Goal: Task Accomplishment & Management: Use online tool/utility

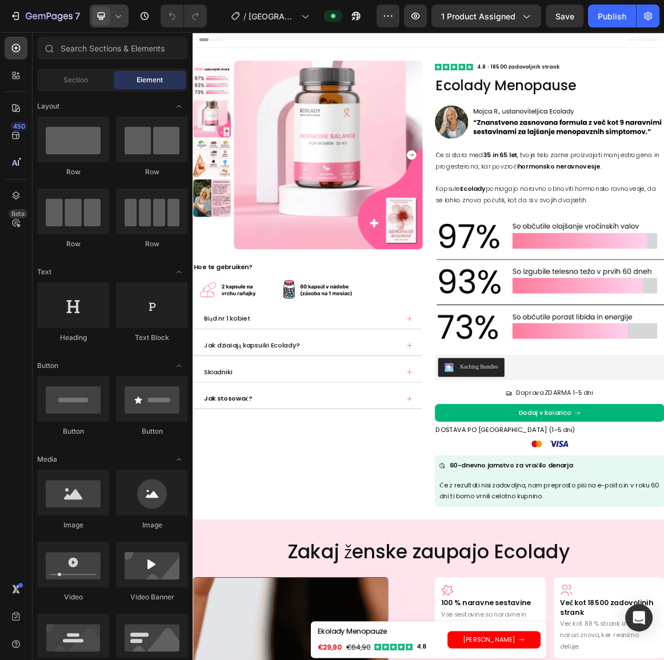
click at [104, 11] on icon at bounding box center [100, 15] width 11 height 11
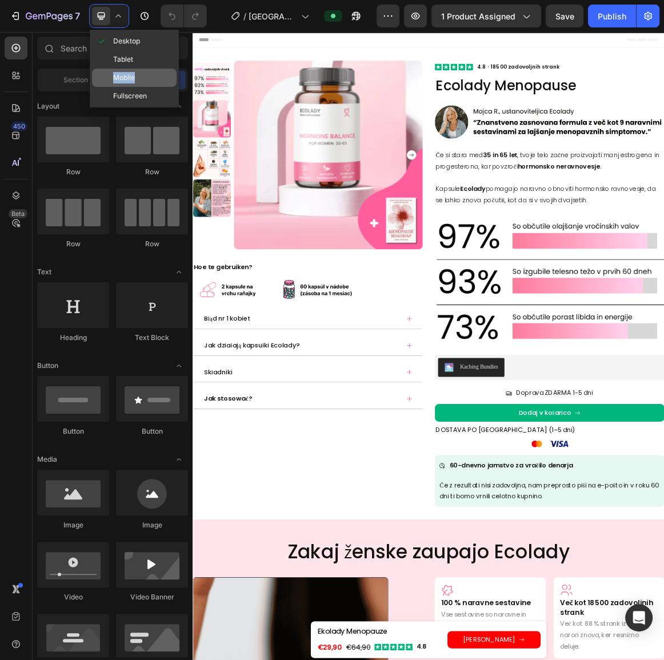
drag, startPoint x: 134, startPoint y: 67, endPoint x: 135, endPoint y: 75, distance: 8.1
click at [135, 75] on div "Desktop Tablet Mobile Fullscreen" at bounding box center [134, 69] width 89 height 78
click at [135, 87] on div "Mobile" at bounding box center [134, 96] width 85 height 18
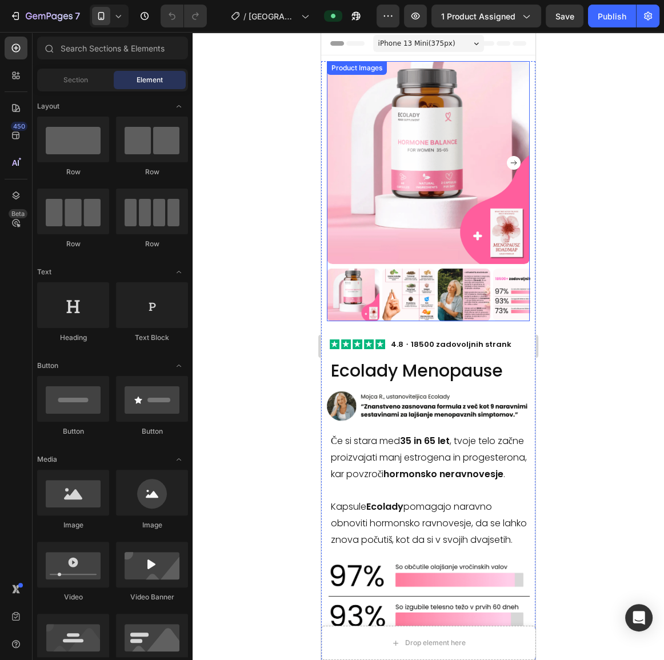
click at [219, 228] on div at bounding box center [427, 346] width 471 height 628
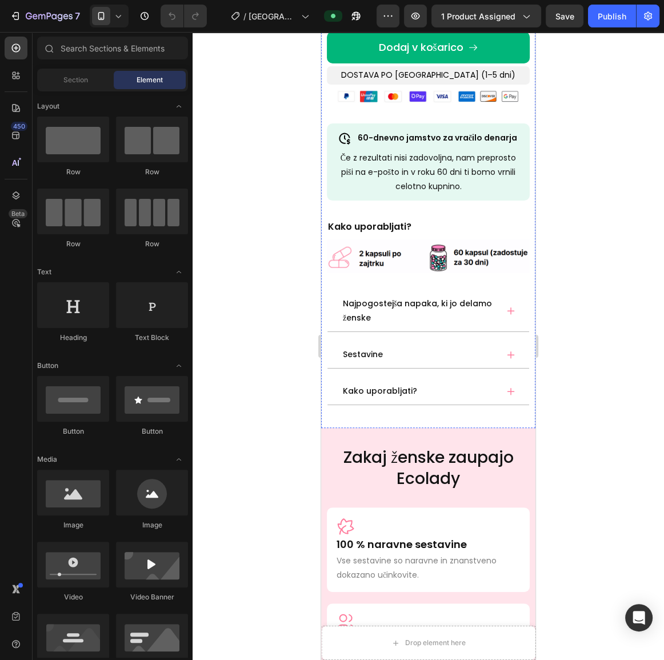
scroll to position [726, 0]
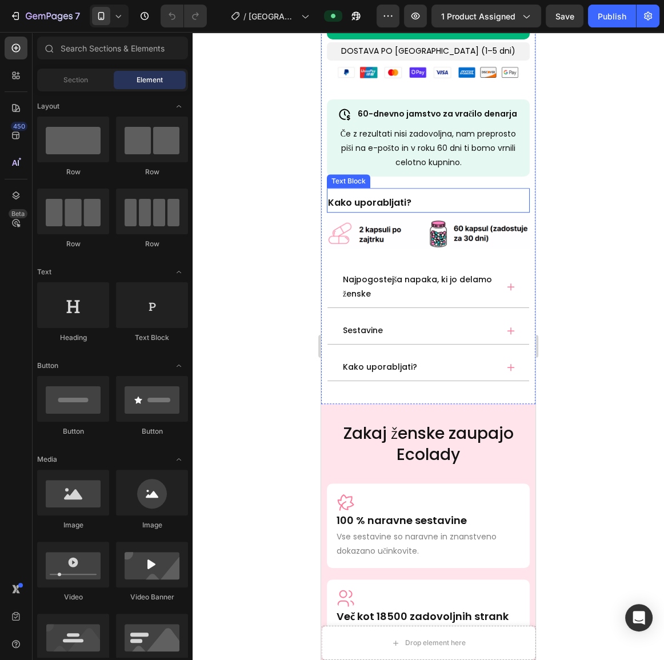
click at [384, 209] on strong "Kako uporabljati?" at bounding box center [369, 202] width 83 height 13
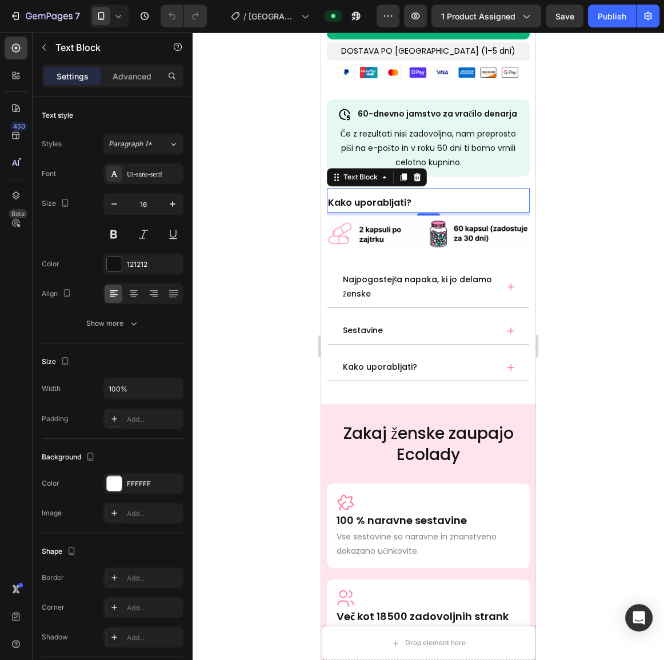
click at [384, 209] on strong "Kako uporabljati?" at bounding box center [369, 202] width 83 height 13
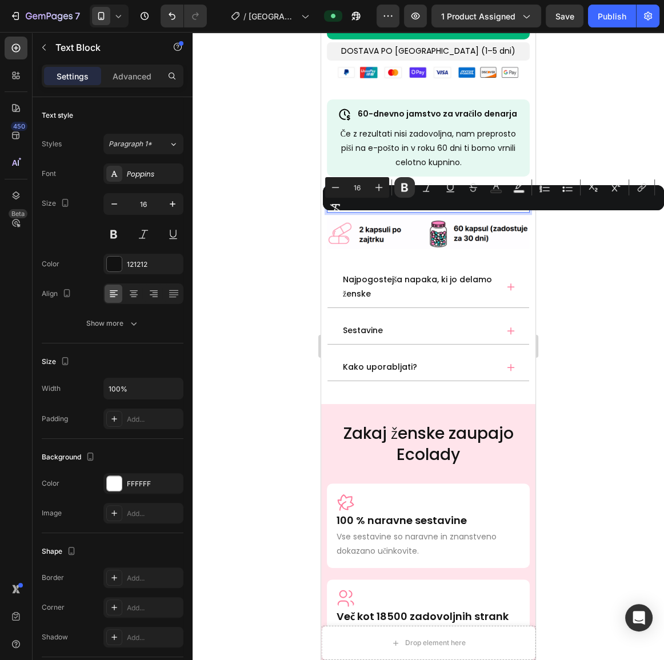
click at [423, 211] on p "Kako uporabljati?" at bounding box center [428, 203] width 200 height 17
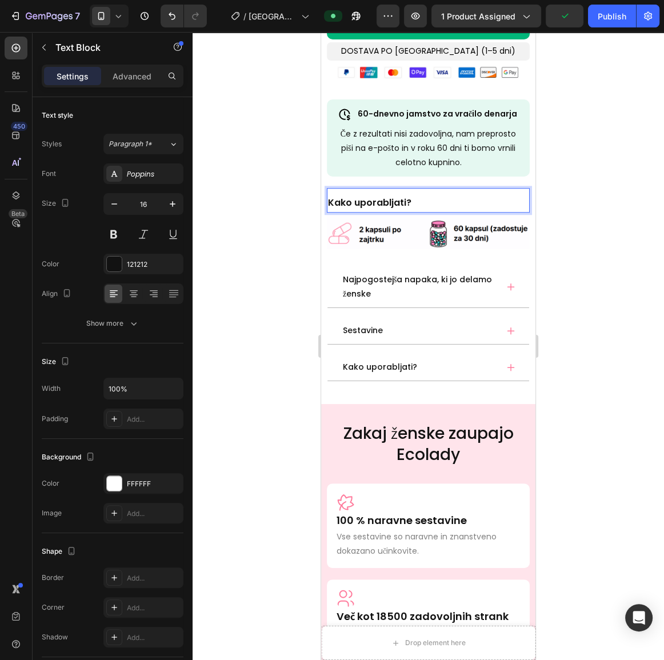
click at [298, 247] on div at bounding box center [427, 346] width 471 height 628
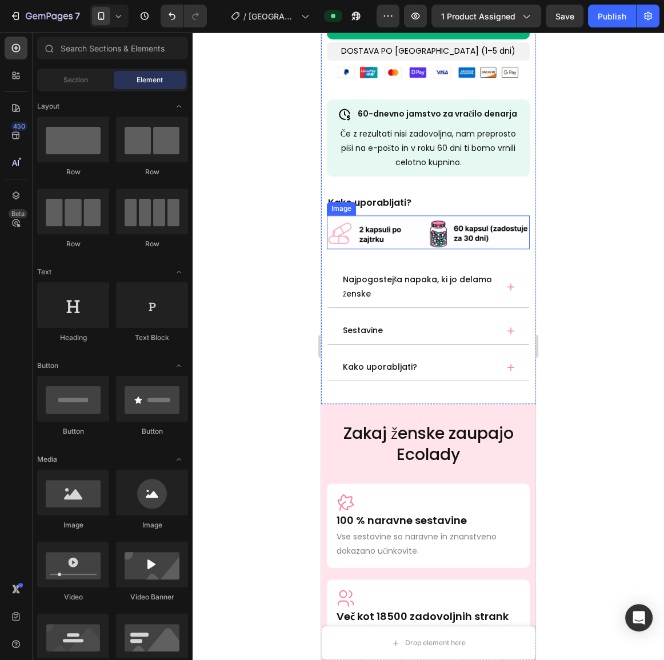
click at [392, 249] on img at bounding box center [428, 232] width 203 height 34
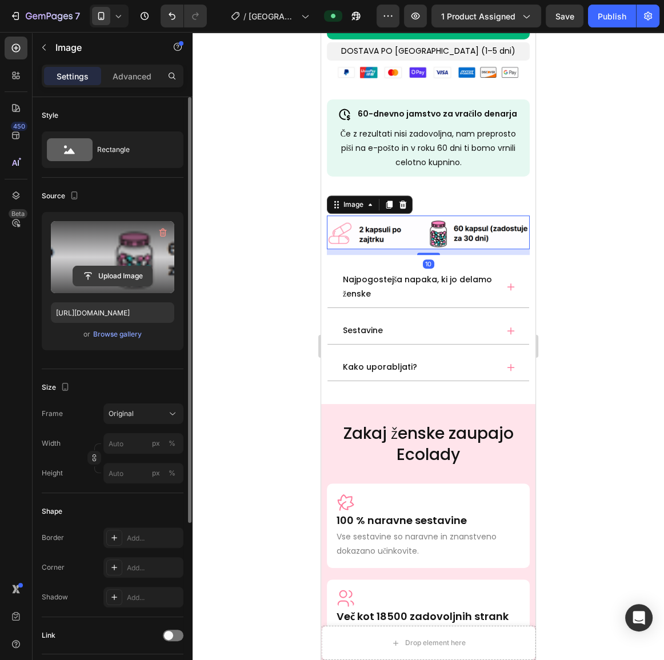
click at [111, 275] on input "file" at bounding box center [112, 275] width 79 height 19
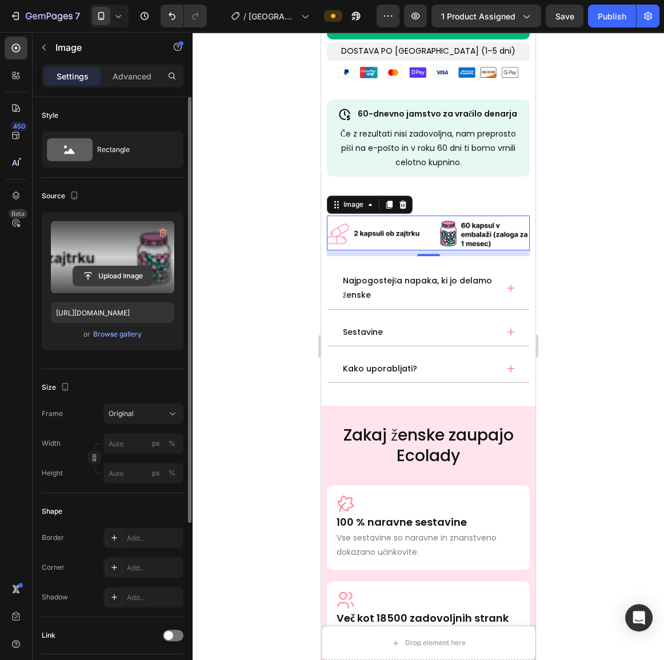
click at [115, 270] on input "file" at bounding box center [112, 275] width 79 height 19
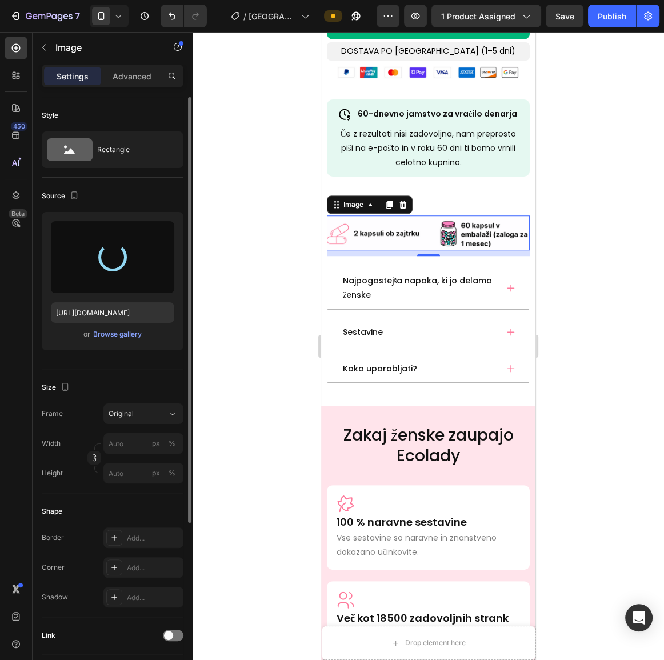
type input "[URL][DOMAIN_NAME]"
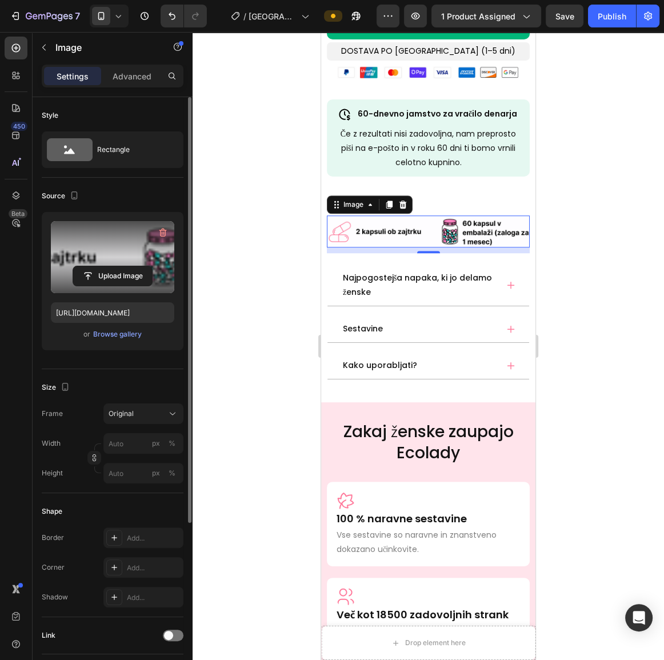
click at [282, 275] on div at bounding box center [427, 346] width 471 height 628
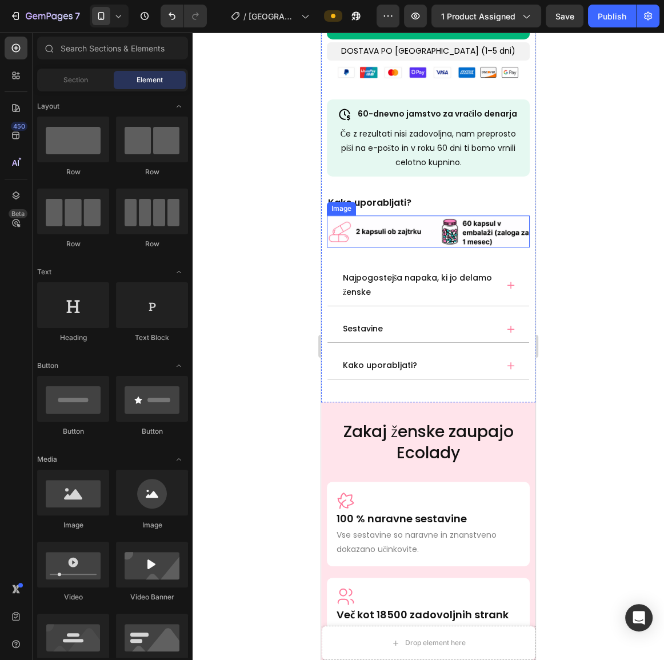
click at [400, 247] on img at bounding box center [428, 230] width 203 height 31
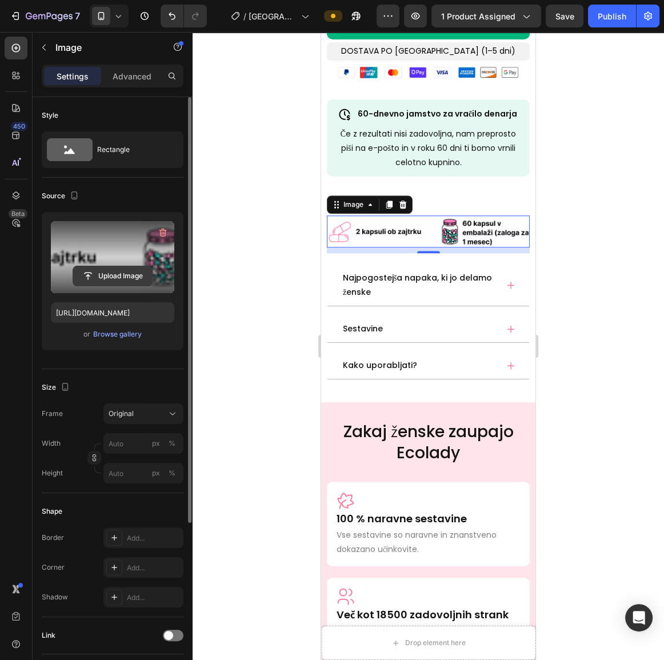
click at [109, 273] on input "file" at bounding box center [112, 275] width 79 height 19
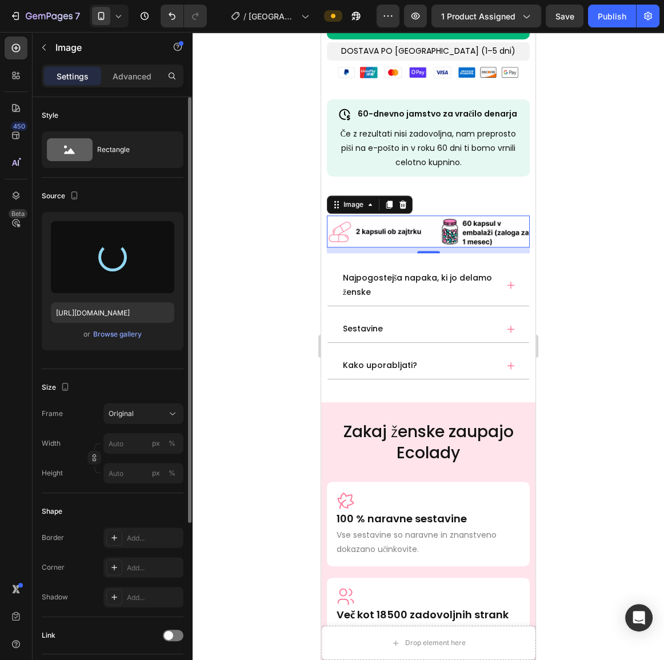
type input "[URL][DOMAIN_NAME]"
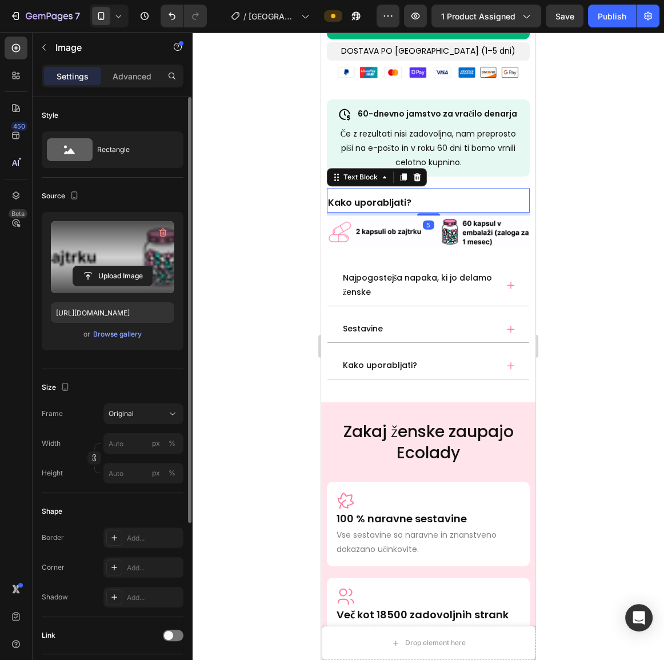
click at [457, 211] on p "Kako uporabljati?" at bounding box center [428, 203] width 200 height 17
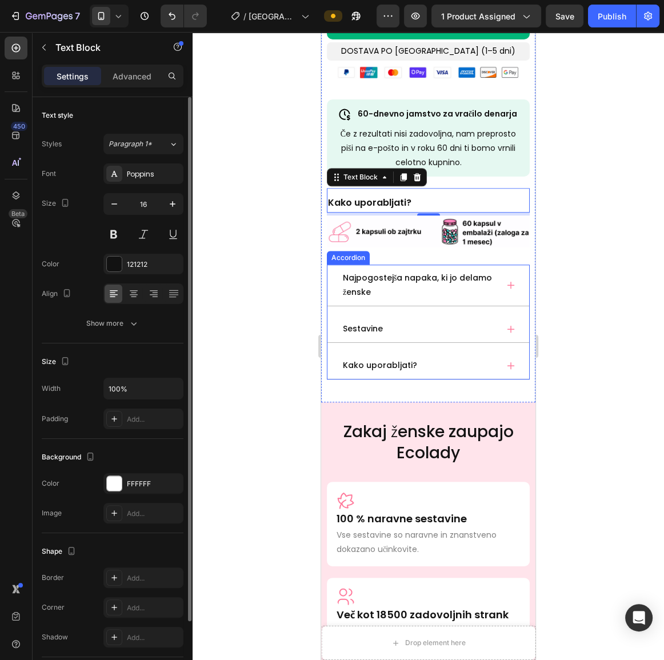
click at [473, 299] on p "Najpogostejša napaka, ki jo delamo ženske" at bounding box center [419, 285] width 152 height 29
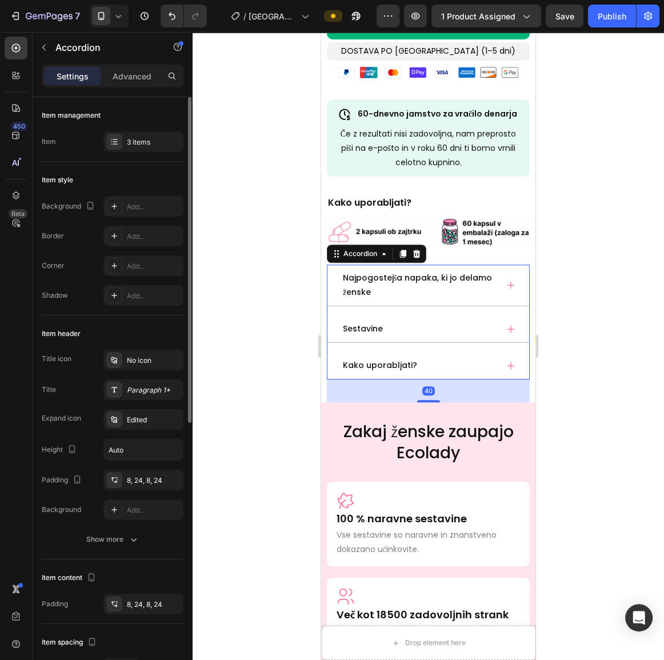
click at [493, 306] on div "Najpogostejša napaka, ki jo delamo ženske" at bounding box center [428, 285] width 202 height 42
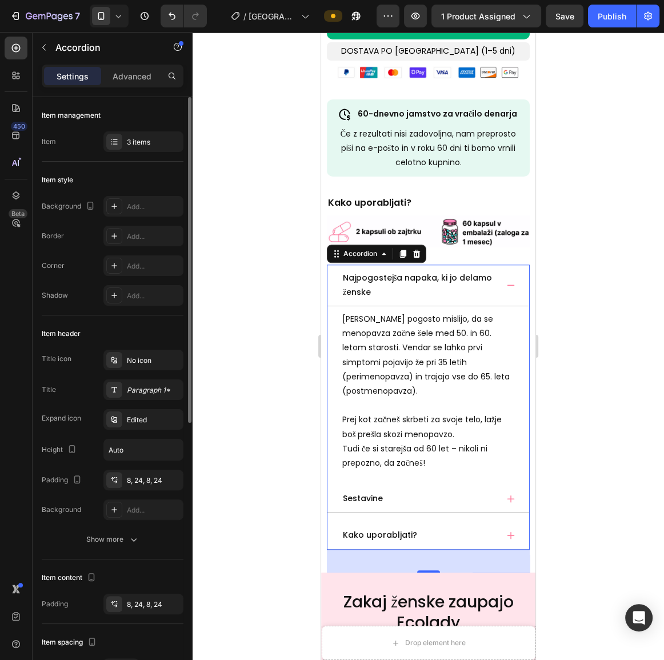
click at [376, 298] on p "Najpogostejša napaka, ki jo delamo ženske" at bounding box center [419, 285] width 152 height 29
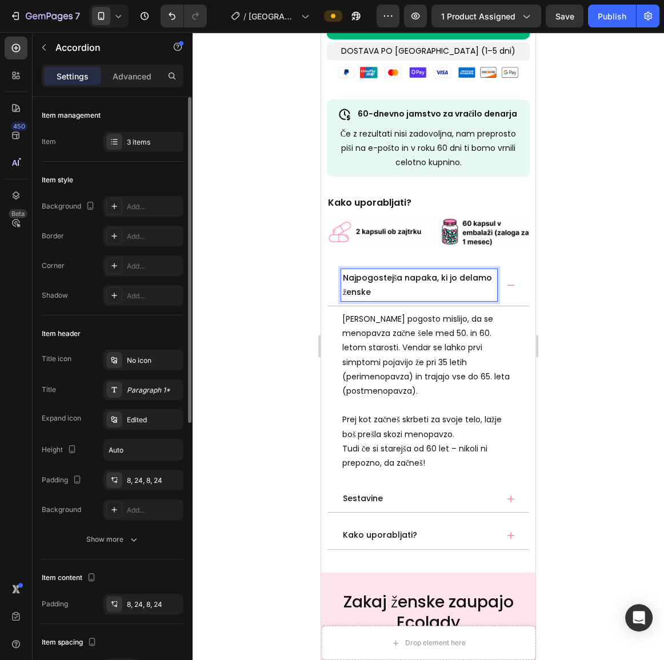
click at [380, 299] on p "Najpogostejša napaka, ki jo delamo ženske" at bounding box center [419, 285] width 152 height 29
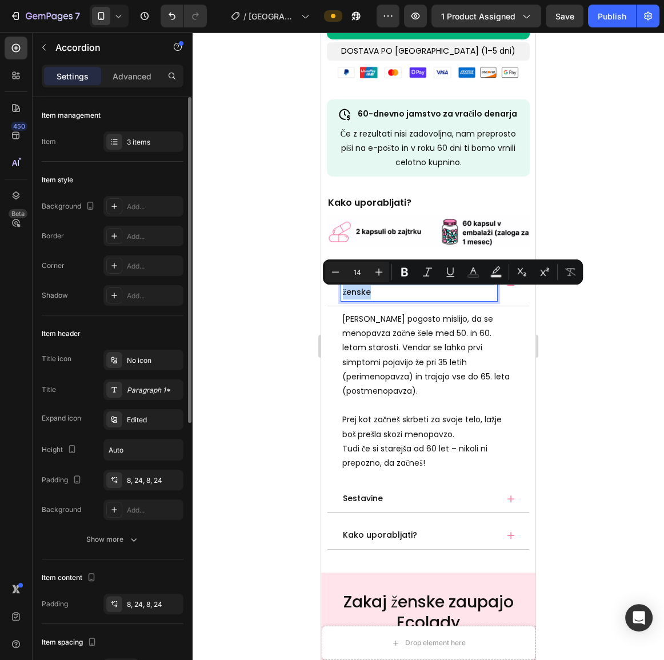
drag, startPoint x: 379, startPoint y: 306, endPoint x: 344, endPoint y: 295, distance: 36.1
click at [344, 295] on p "Najpogostejša napaka, ki jo delamo ženske" at bounding box center [419, 285] width 152 height 29
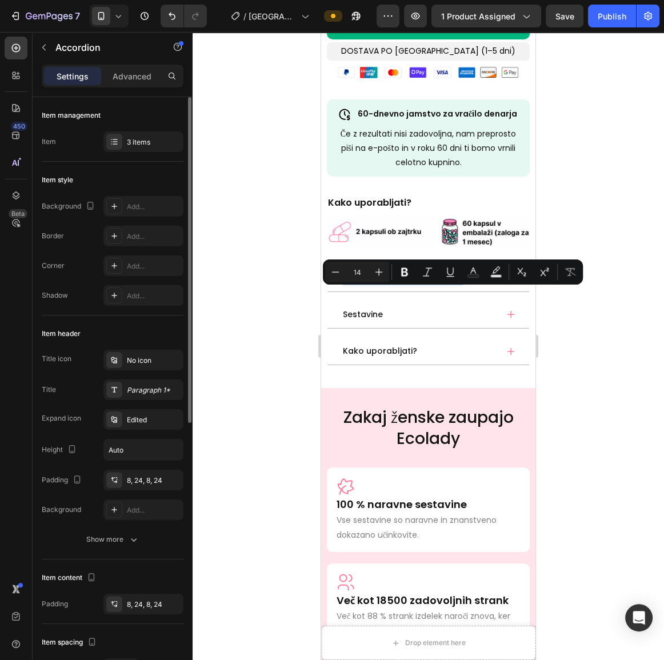
click at [509, 292] on div "Najpogostejša napaka žensk" at bounding box center [428, 277] width 202 height 27
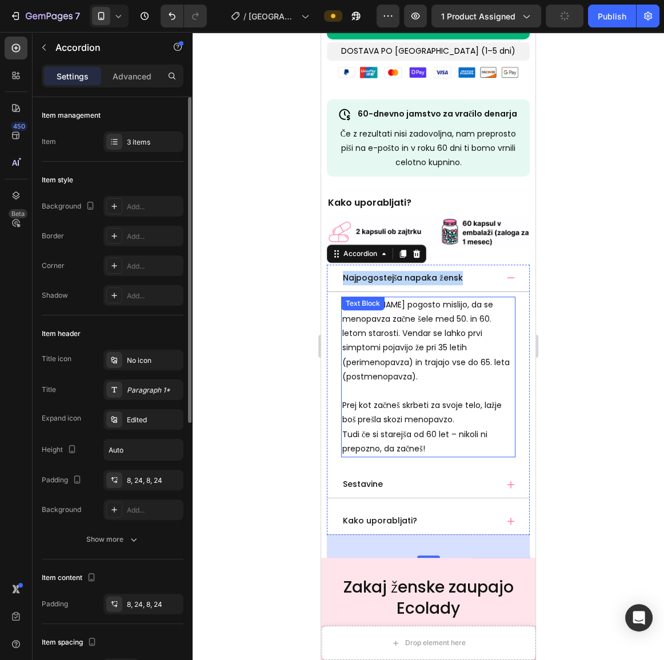
click at [435, 384] on p "[PERSON_NAME] pogosto mislijo, da se menopavza začne šele med 50. in 60. letom …" at bounding box center [428, 341] width 172 height 86
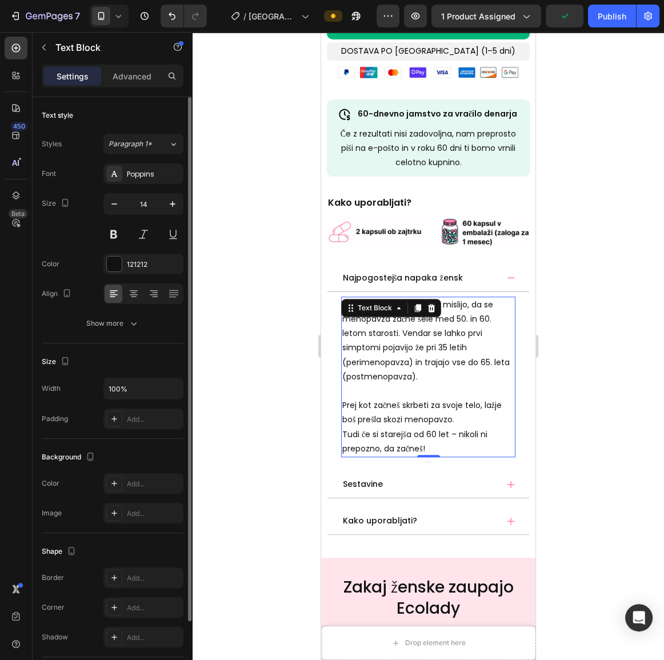
click at [446, 383] on p "[PERSON_NAME] pogosto mislijo, da se menopavza začne šele med 50. in 60. letom …" at bounding box center [428, 341] width 172 height 86
click at [447, 384] on p "[PERSON_NAME] pogosto mislijo, da se menopavza začne šele med 50. in 60. letom …" at bounding box center [428, 341] width 172 height 86
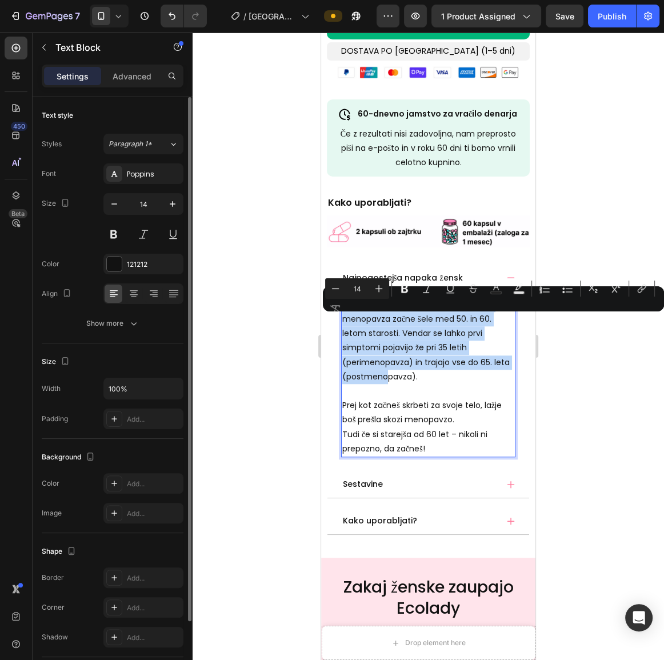
drag, startPoint x: 444, startPoint y: 388, endPoint x: 343, endPoint y: 325, distance: 119.3
click at [343, 325] on p "[PERSON_NAME] pogosto mislijo, da se menopavza začne šele med 50. in 60. letom …" at bounding box center [428, 341] width 172 height 86
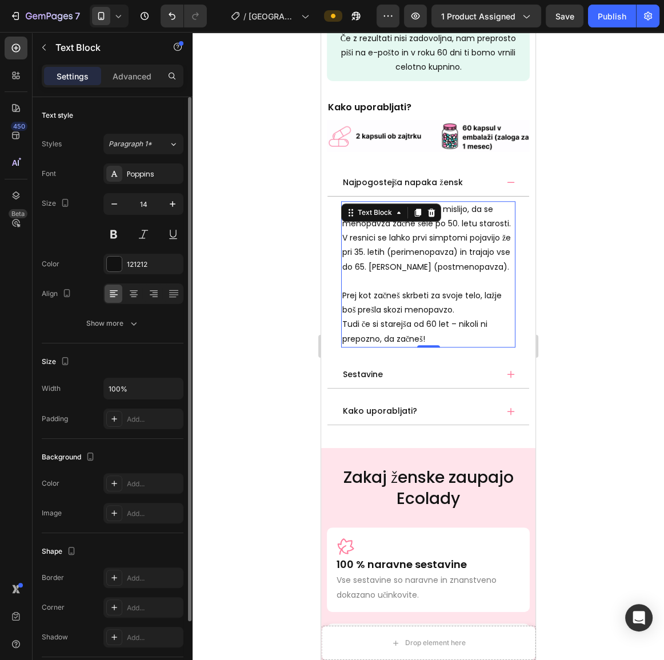
scroll to position [830, 0]
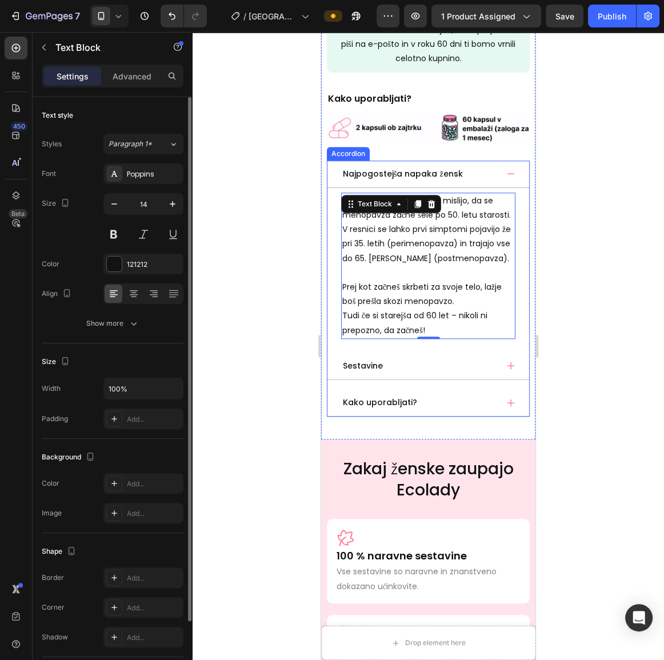
click at [497, 380] on div "Sestavine" at bounding box center [428, 365] width 202 height 27
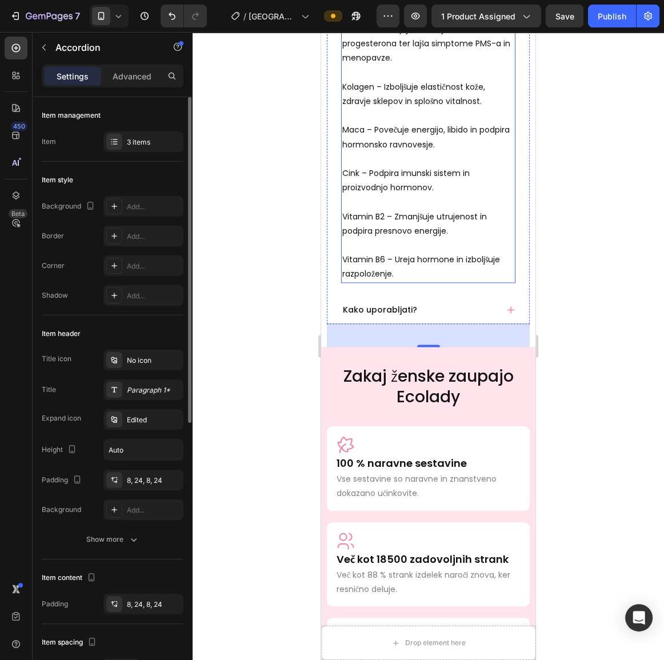
scroll to position [1194, 0]
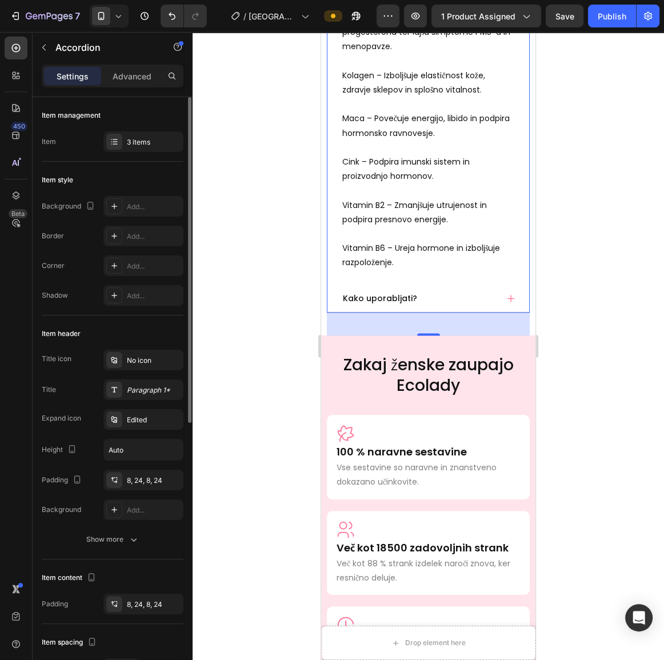
click at [467, 307] on div "Kako uporabljati?" at bounding box center [419, 299] width 156 height 18
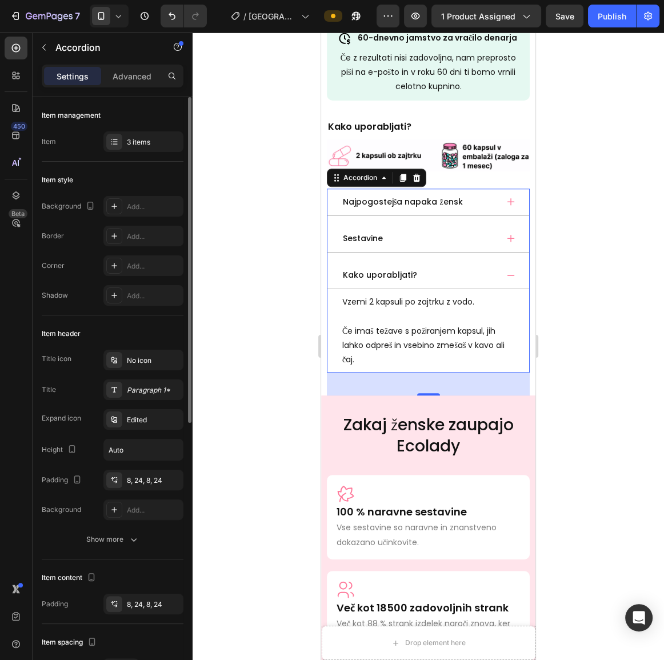
scroll to position [750, 0]
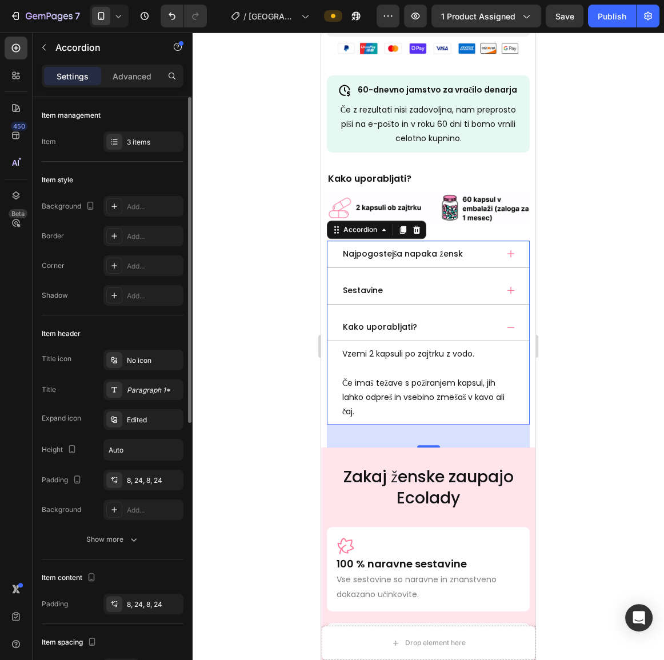
click at [471, 304] on div "Sestavine" at bounding box center [428, 290] width 202 height 27
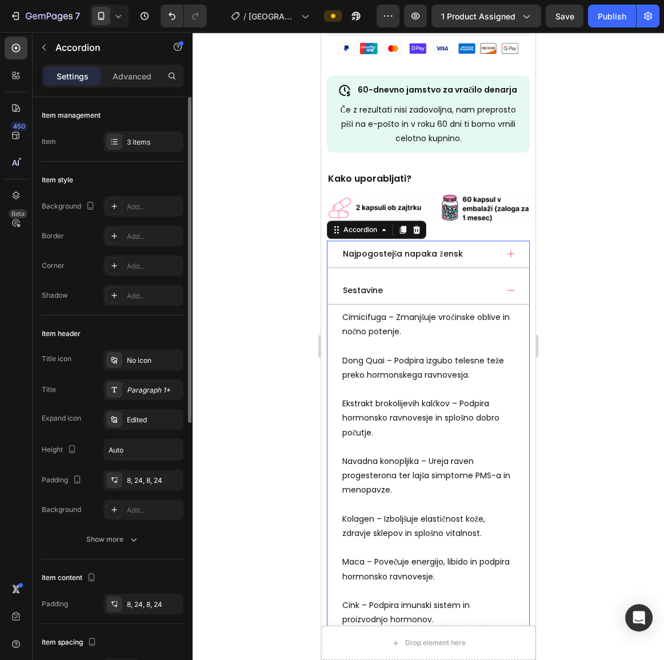
click at [475, 263] on div "Najpogostejša napaka žensk" at bounding box center [419, 254] width 156 height 18
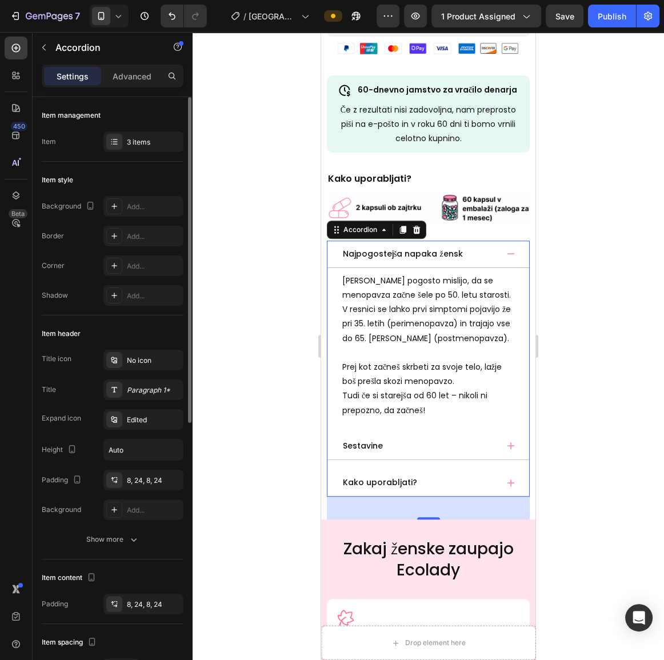
click at [475, 263] on div "Najpogostejša napaka žensk" at bounding box center [419, 254] width 156 height 18
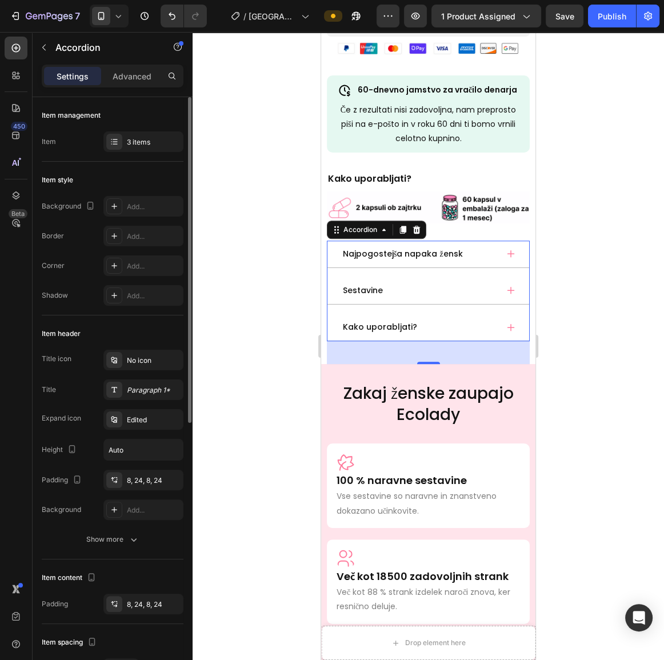
click at [276, 291] on div at bounding box center [427, 346] width 471 height 628
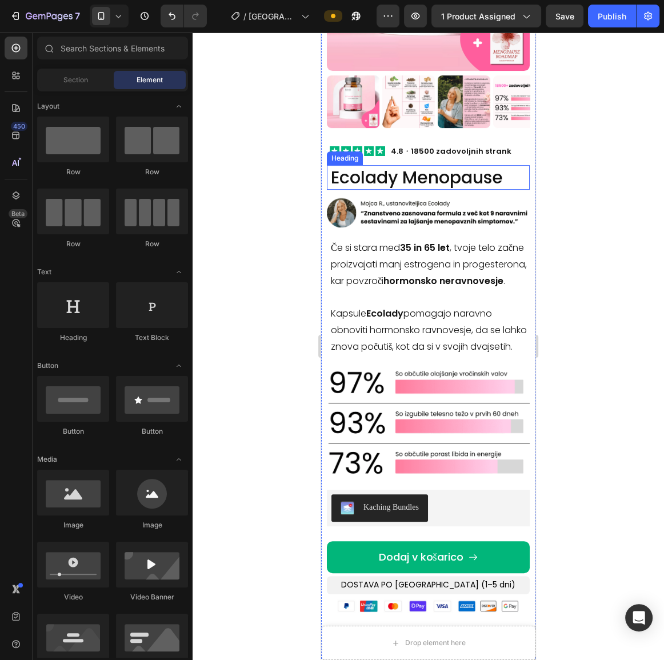
scroll to position [0, 0]
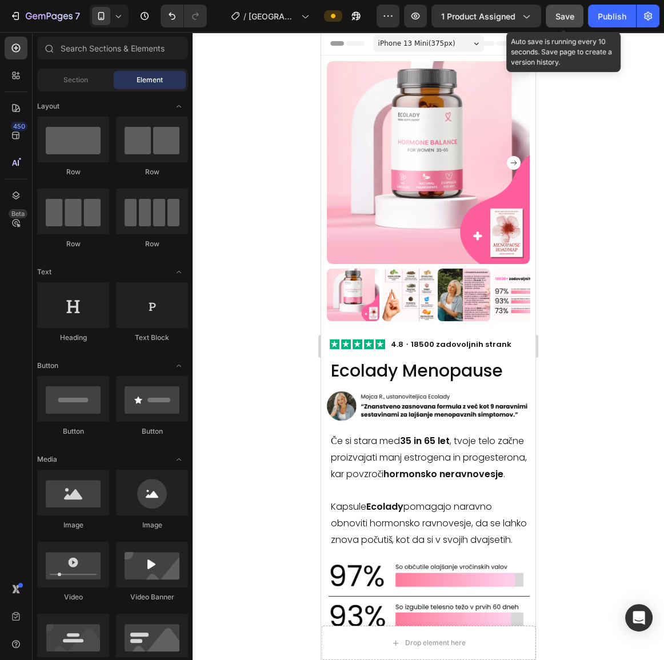
click at [565, 22] on button "Save" at bounding box center [564, 16] width 38 height 23
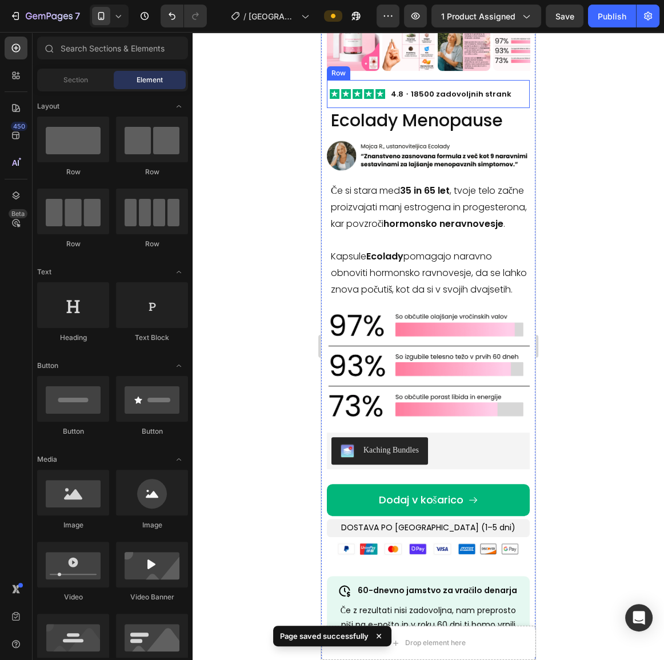
scroll to position [259, 0]
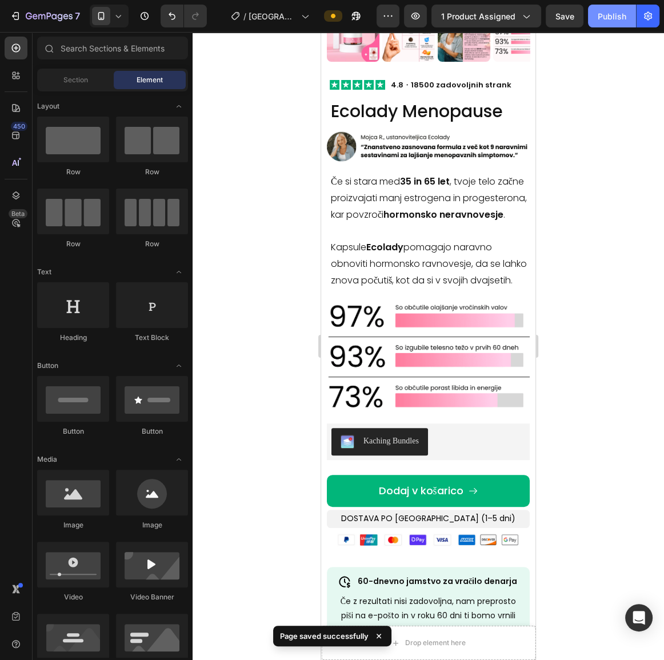
click at [604, 25] on button "Publish" at bounding box center [612, 16] width 48 height 23
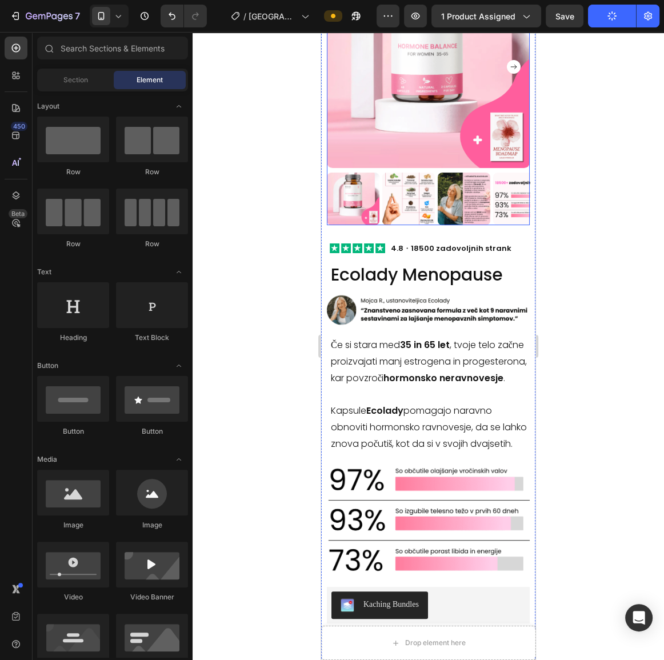
scroll to position [0, 0]
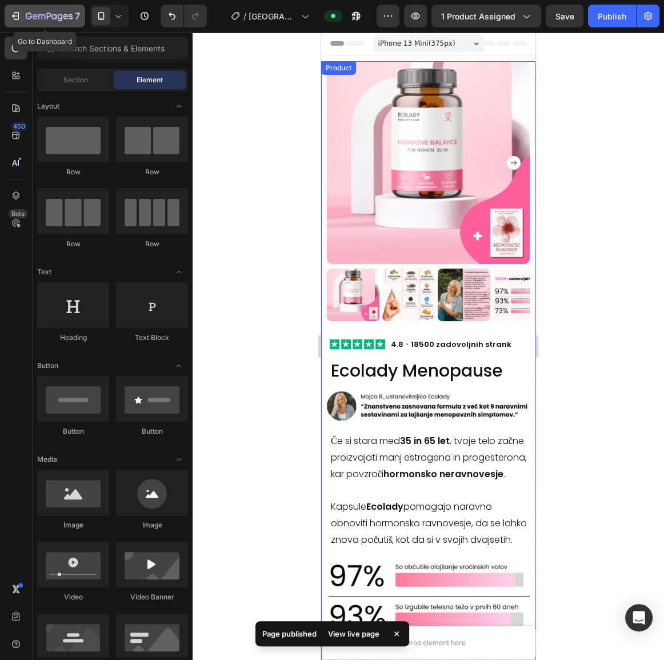
click at [33, 14] on icon "button" at bounding box center [49, 17] width 47 height 10
